Goal: Find specific page/section: Find specific page/section

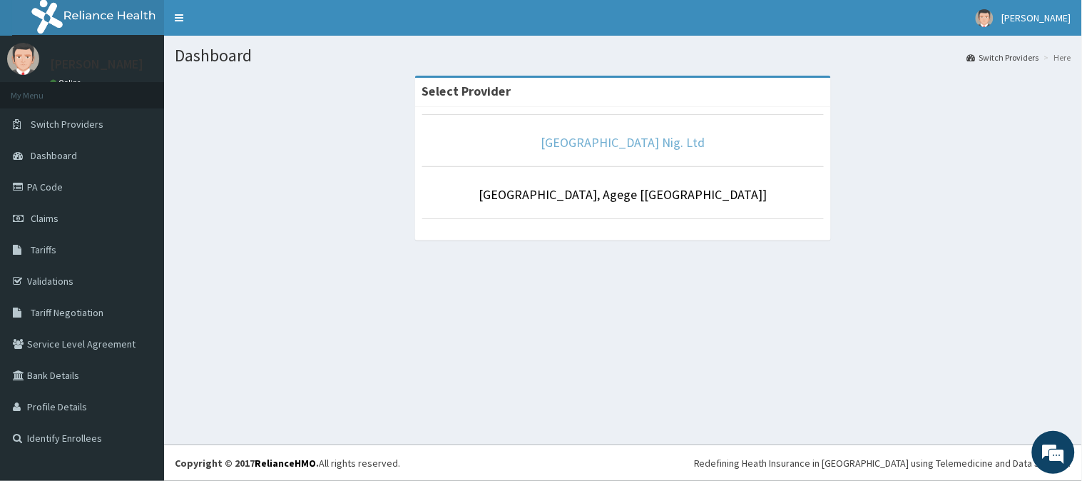
click at [615, 144] on link "[GEOGRAPHIC_DATA] Nig. Ltd" at bounding box center [624, 142] width 164 height 16
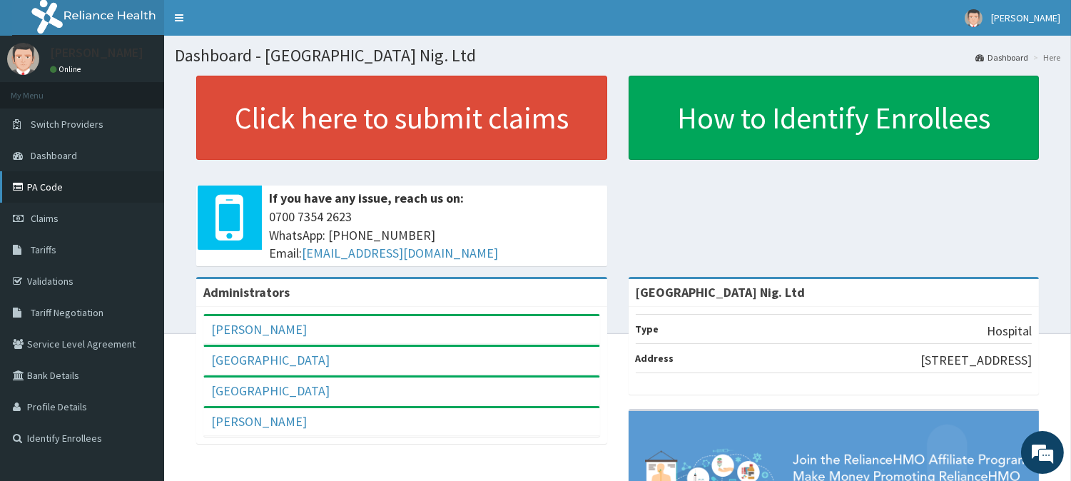
click at [50, 189] on link "PA Code" at bounding box center [82, 186] width 164 height 31
